Goal: Task Accomplishment & Management: Manage account settings

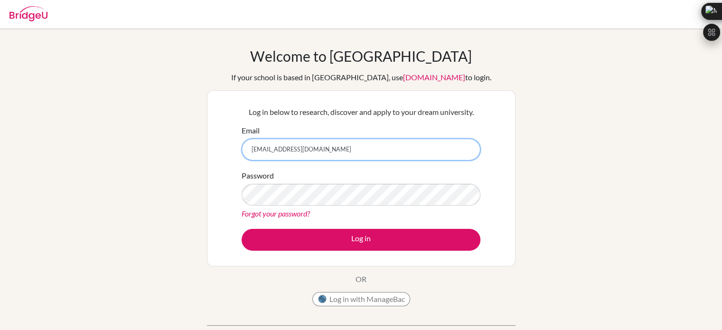
drag, startPoint x: 358, startPoint y: 144, endPoint x: 224, endPoint y: 136, distance: 134.1
click at [224, 136] on div "Log in below to research, discover and apply to your dream university. Email [E…" at bounding box center [361, 178] width 309 height 176
click at [321, 146] on input "khadijah" at bounding box center [361, 150] width 239 height 22
type input "khadijafadihawis20@gmail.com"
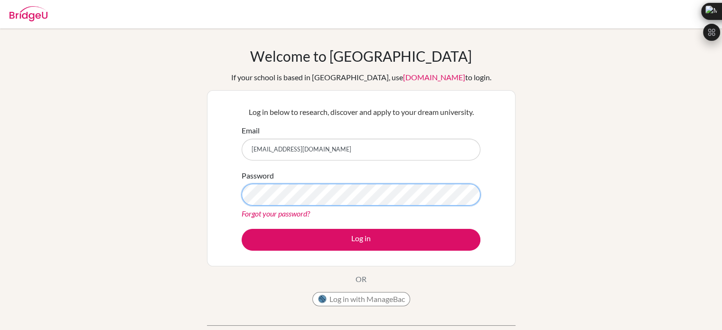
click at [242, 229] on button "Log in" at bounding box center [361, 240] width 239 height 22
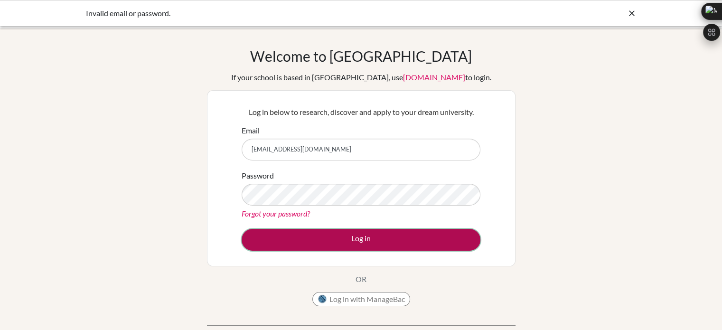
click at [389, 235] on button "Log in" at bounding box center [361, 240] width 239 height 22
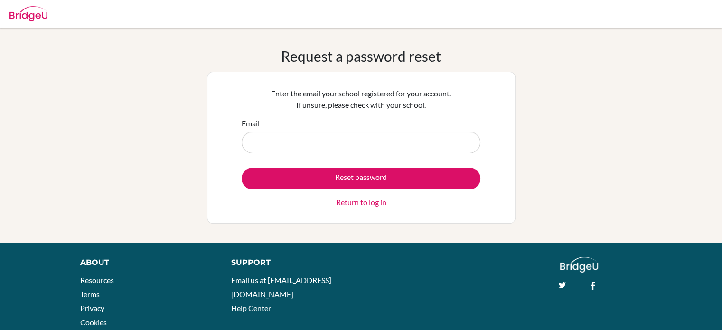
click at [334, 143] on input "Email" at bounding box center [361, 143] width 239 height 22
type input "[EMAIL_ADDRESS][DOMAIN_NAME]"
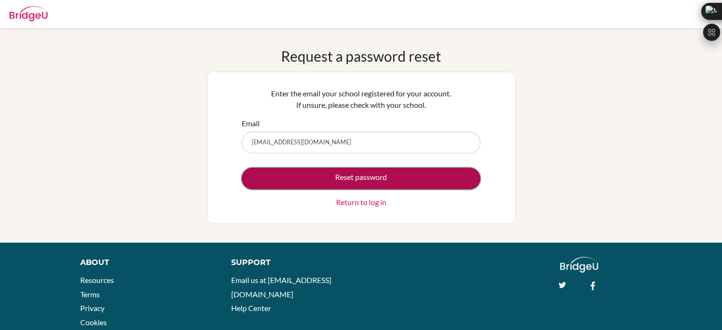
click at [360, 178] on button "Reset password" at bounding box center [361, 179] width 239 height 22
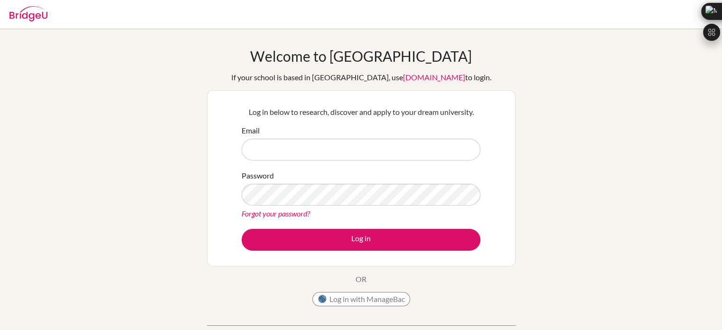
type input "[EMAIL_ADDRESS][DOMAIN_NAME]"
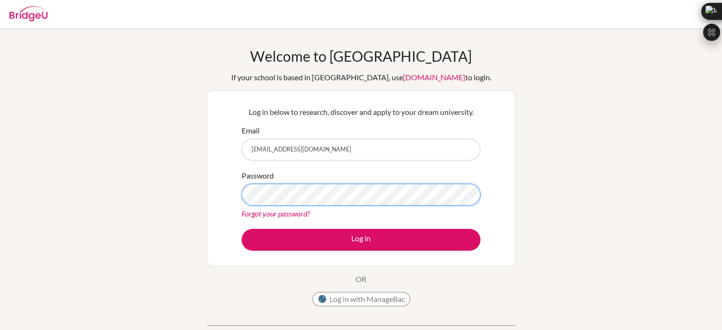
click at [242, 229] on button "Log in" at bounding box center [361, 240] width 239 height 22
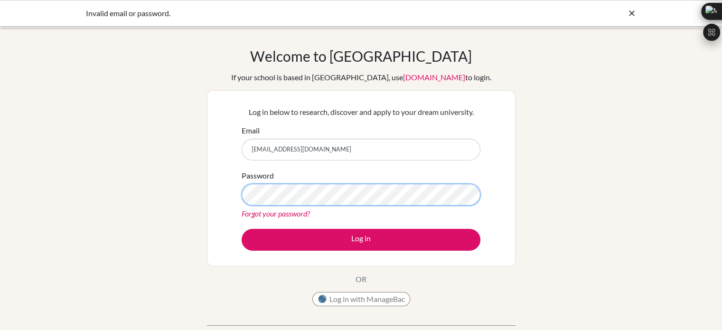
click at [242, 229] on button "Log in" at bounding box center [361, 240] width 239 height 22
